Goal: Understand process/instructions: Learn how to perform a task or action

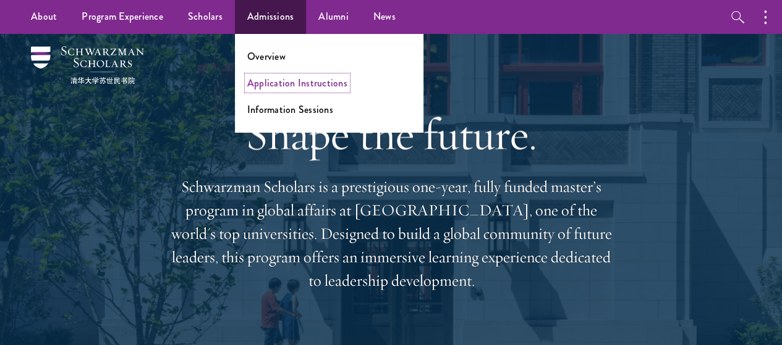
click at [298, 81] on link "Application Instructions" at bounding box center [297, 83] width 100 height 14
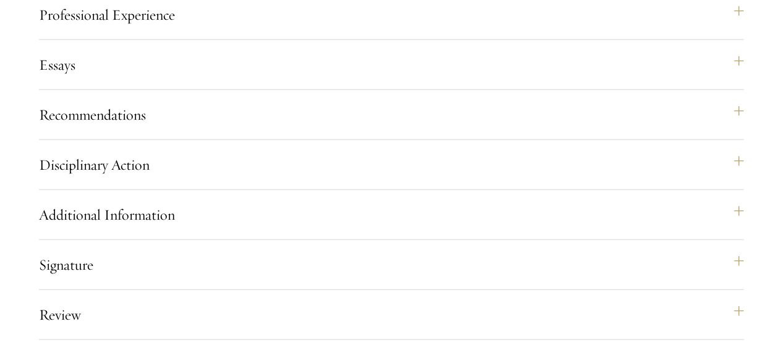
scroll to position [1303, 0]
